Goal: Find specific page/section: Find specific page/section

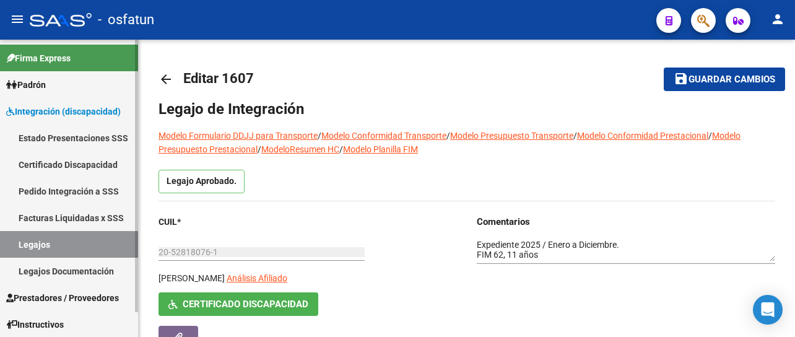
scroll to position [7, 0]
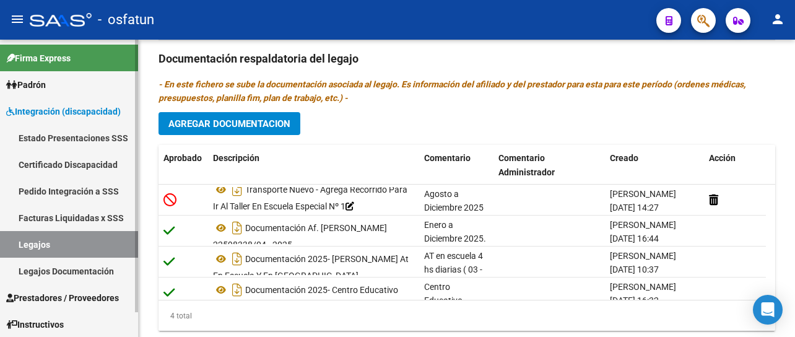
click at [62, 217] on link "Facturas Liquidadas x SSS" at bounding box center [69, 217] width 138 height 27
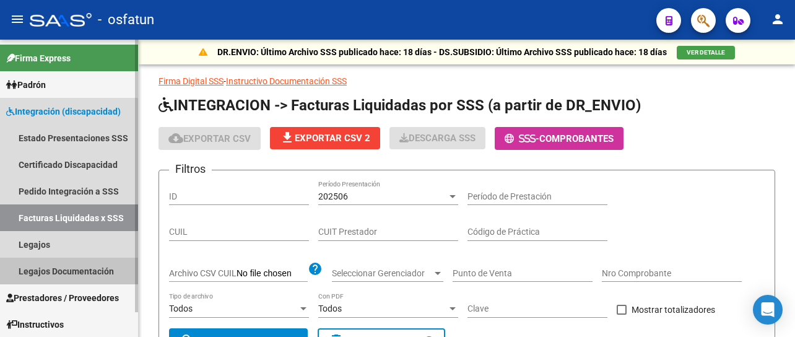
click at [66, 277] on link "Legajos Documentación" at bounding box center [69, 271] width 138 height 27
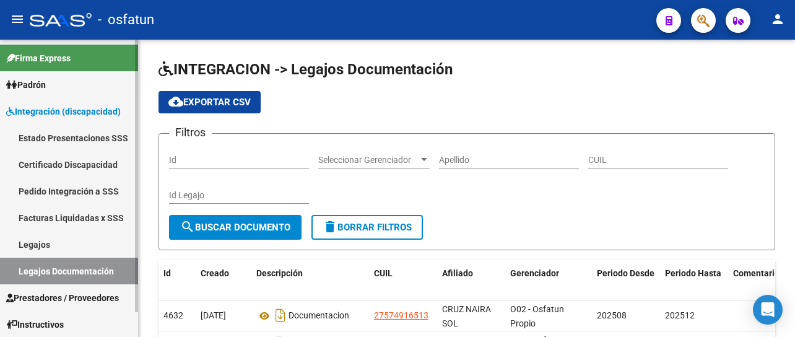
scroll to position [27, 0]
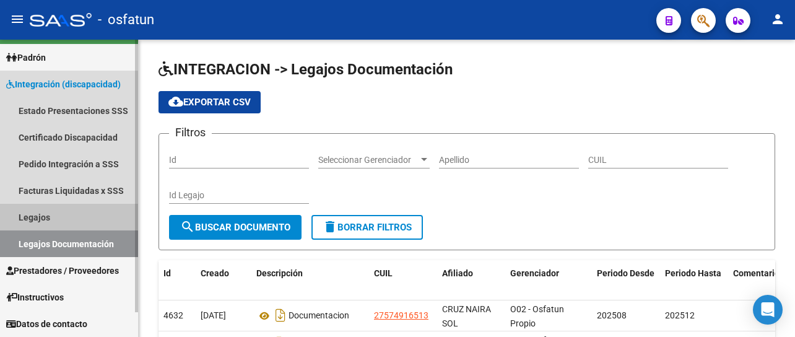
click at [45, 209] on link "Legajos" at bounding box center [69, 217] width 138 height 27
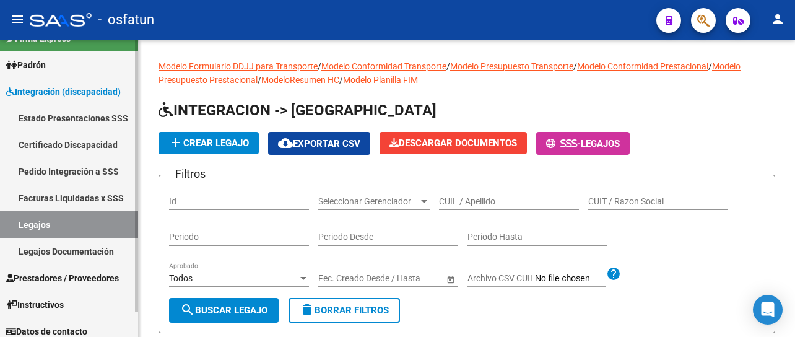
scroll to position [27, 0]
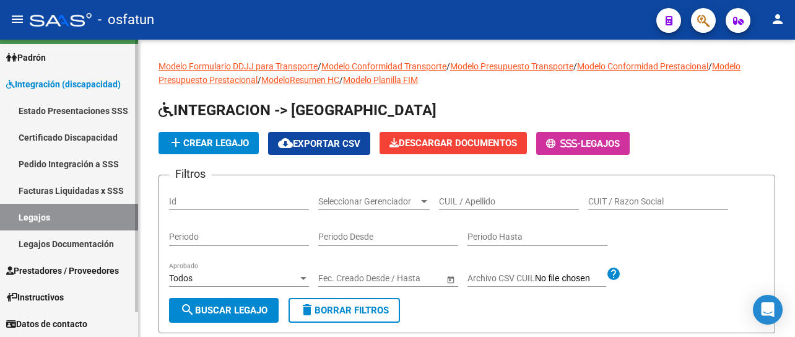
click at [48, 272] on span "Prestadores / Proveedores" at bounding box center [62, 271] width 113 height 14
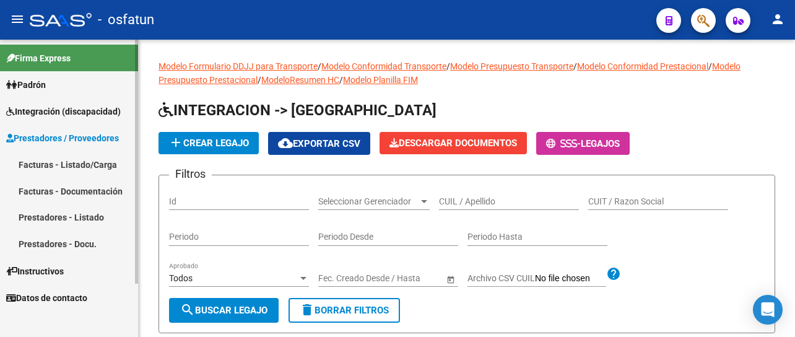
scroll to position [0, 0]
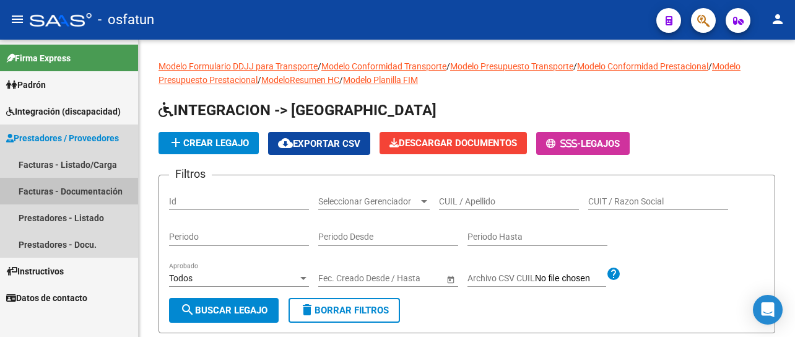
click at [34, 185] on link "Facturas - Documentación" at bounding box center [69, 191] width 138 height 27
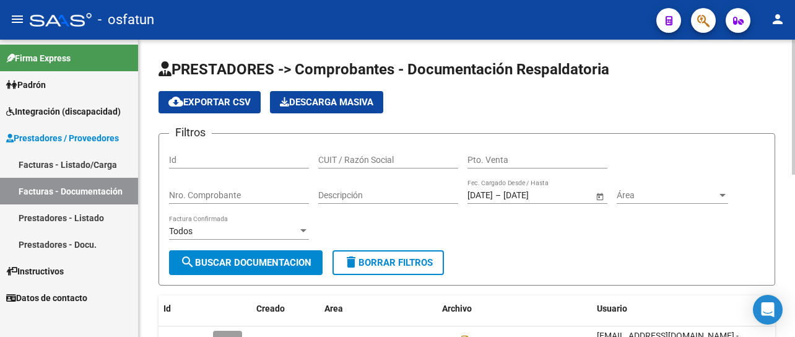
click at [409, 165] on div "CUIT / Razón Social" at bounding box center [388, 156] width 140 height 25
type input "[PERSON_NAME]"
click at [297, 258] on span "search Buscar Documentacion" at bounding box center [245, 262] width 131 height 11
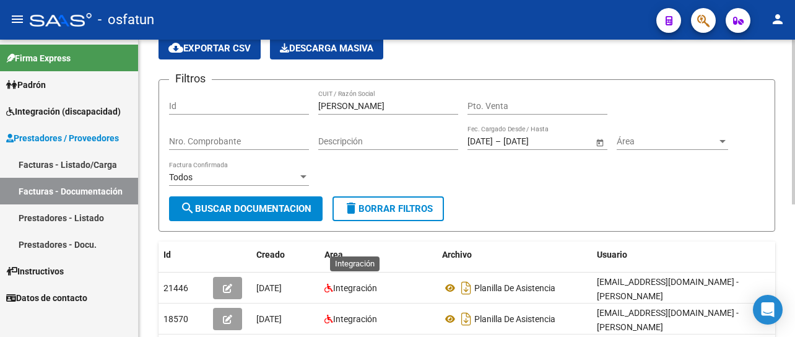
scroll to position [53, 0]
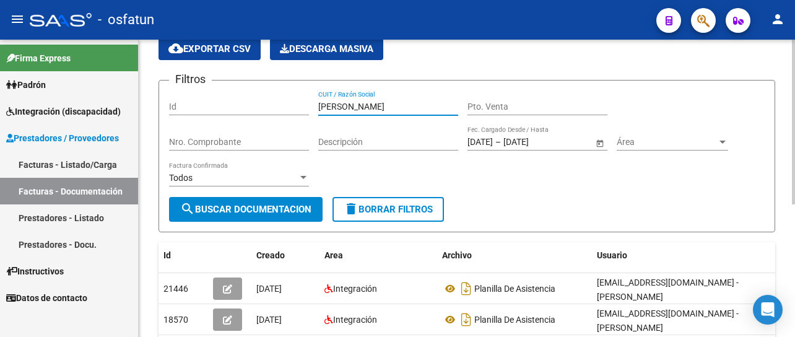
drag, startPoint x: 357, startPoint y: 109, endPoint x: 302, endPoint y: 107, distance: 55.2
click at [297, 111] on div "Filtros Id [PERSON_NAME] CUIT / Razón Social Pto. Venta Nro. Comprobante Descri…" at bounding box center [467, 143] width 596 height 107
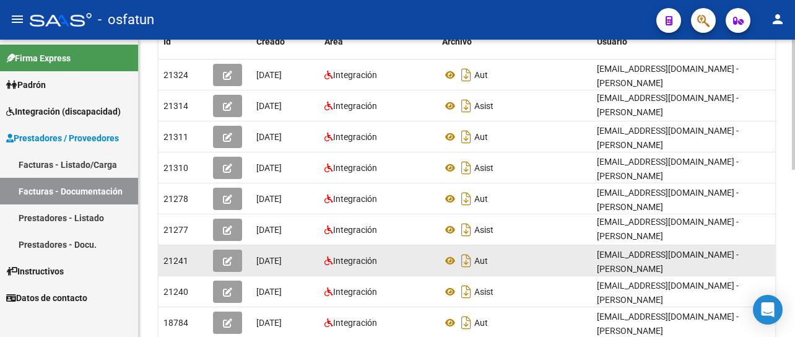
scroll to position [382, 0]
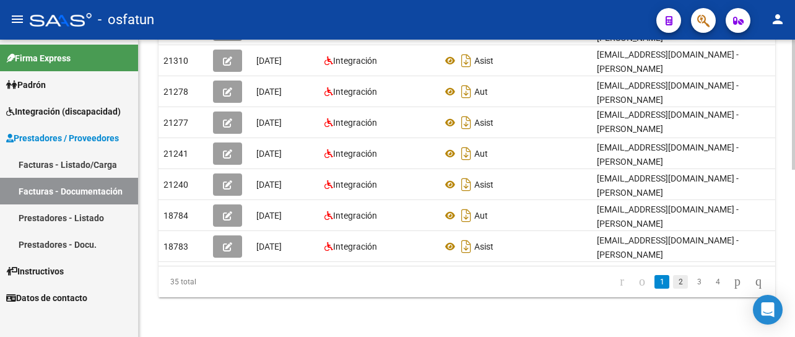
type input "[PERSON_NAME]"
click at [673, 282] on link "2" at bounding box center [680, 282] width 15 height 14
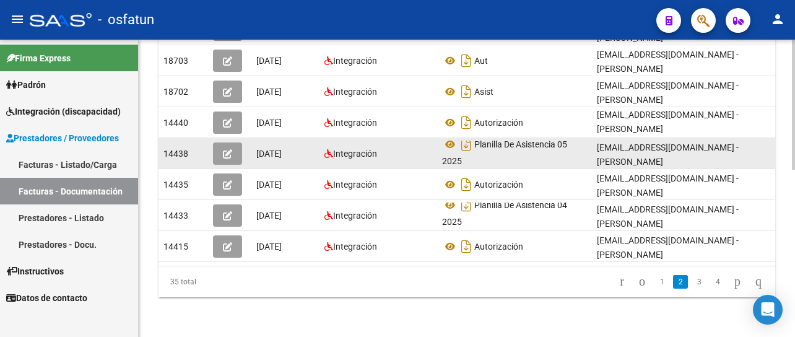
scroll to position [7, 0]
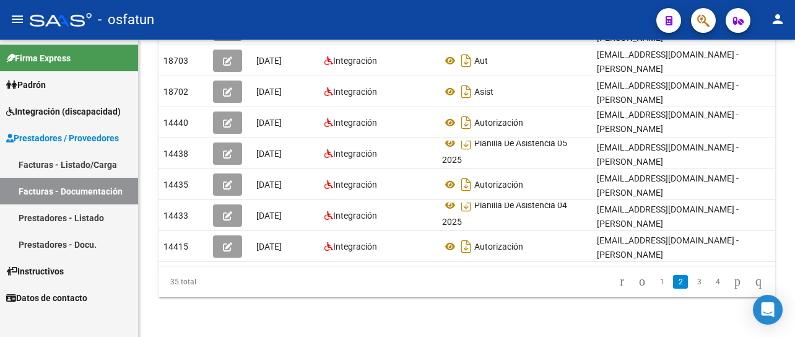
click at [46, 81] on span "Padrón" at bounding box center [26, 85] width 40 height 14
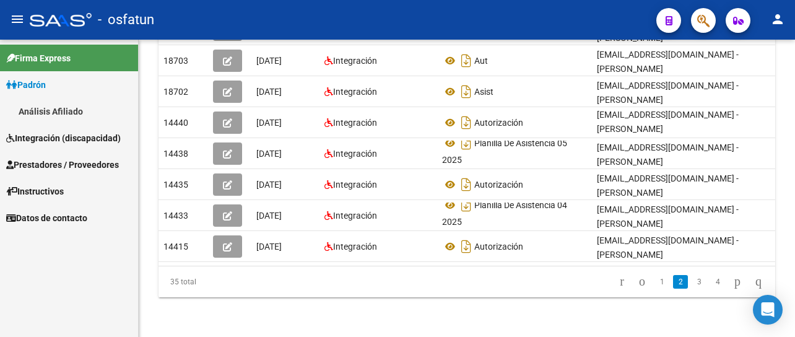
click at [44, 143] on span "Integración (discapacidad)" at bounding box center [63, 138] width 115 height 14
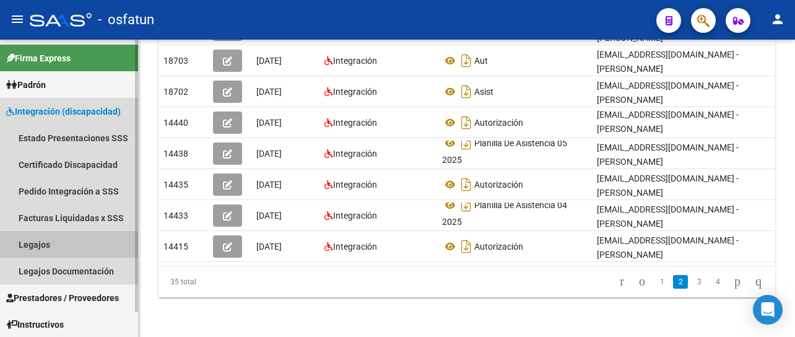
click at [41, 244] on link "Legajos" at bounding box center [69, 244] width 138 height 27
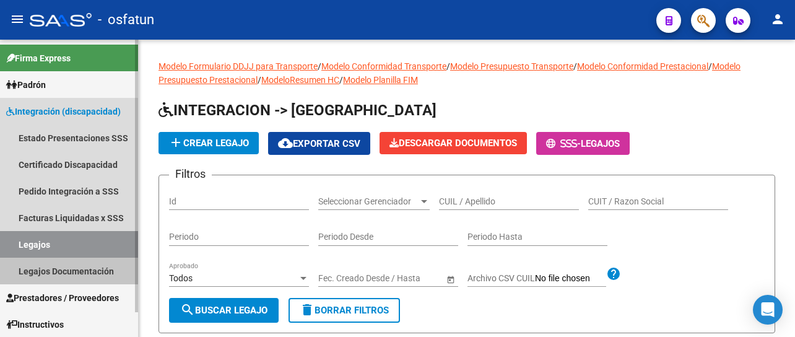
click at [69, 275] on link "Legajos Documentación" at bounding box center [69, 271] width 138 height 27
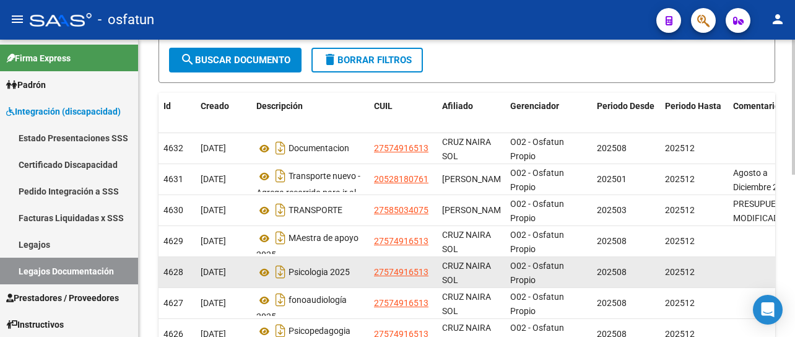
scroll to position [108, 0]
